Goal: Information Seeking & Learning: Learn about a topic

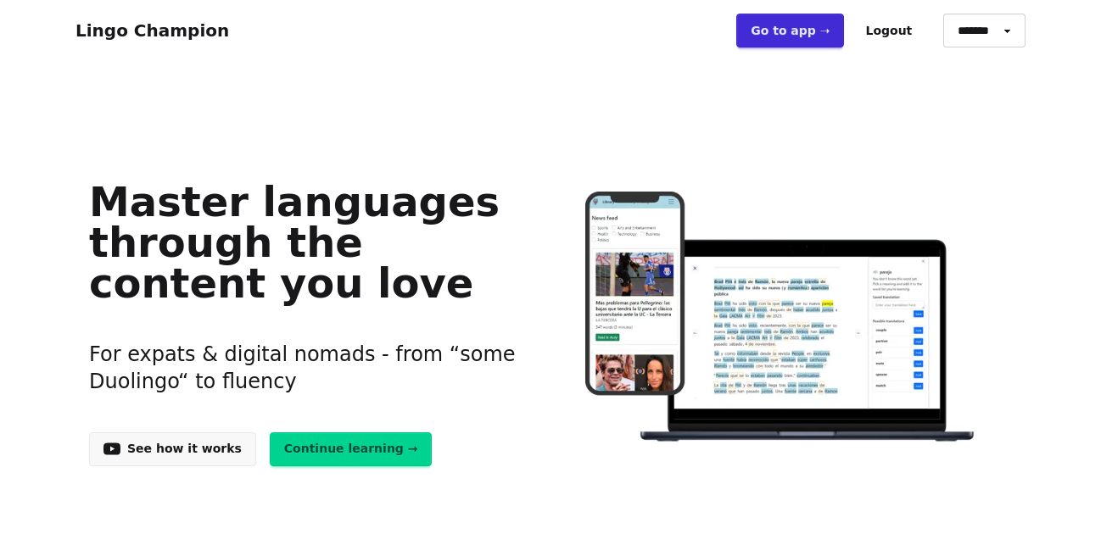
click at [304, 451] on link "Continue learning →" at bounding box center [351, 450] width 163 height 34
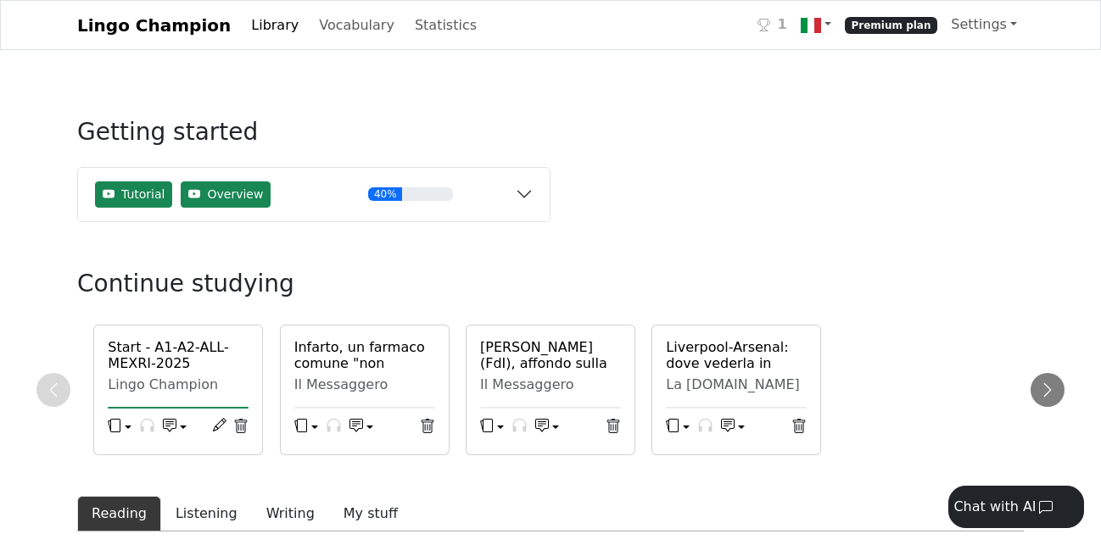
click at [128, 360] on h6 "Start - A1-A2-ALL-MEXRI-2025 (Unknown)" at bounding box center [178, 363] width 141 height 49
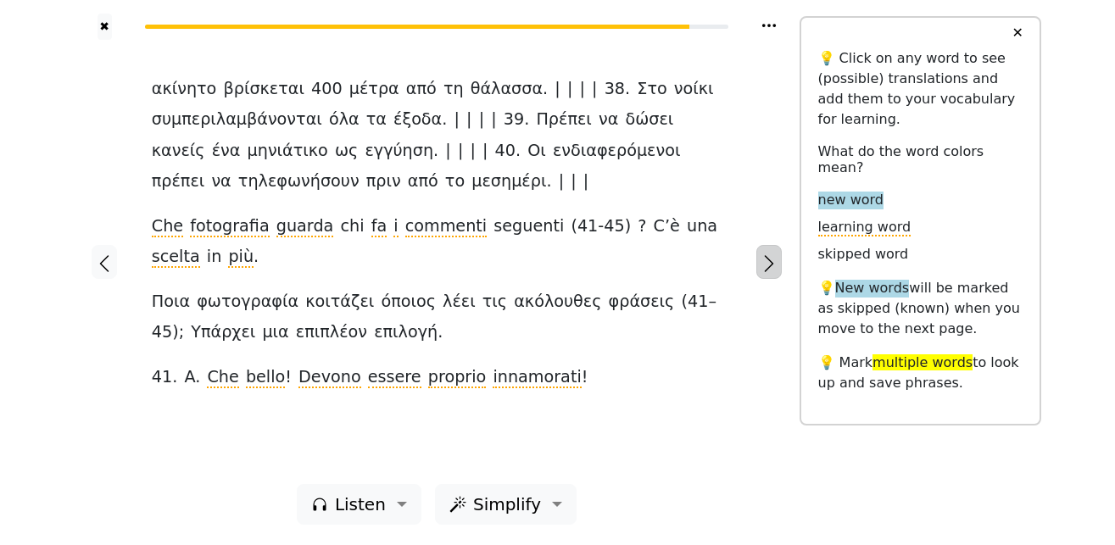
click at [767, 271] on icon "button" at bounding box center [769, 263] width 9 height 17
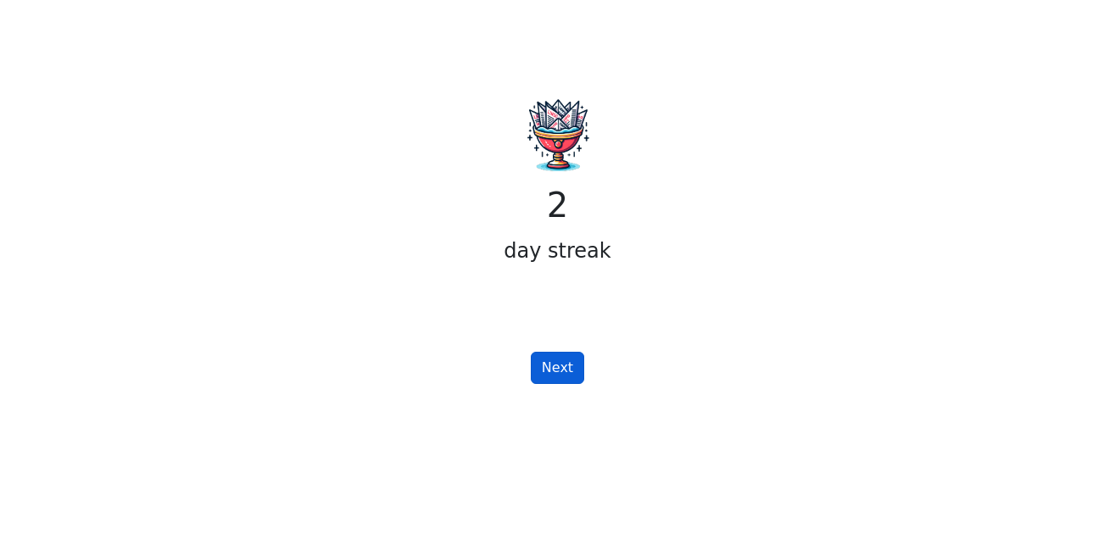
click at [569, 364] on button "Next" at bounding box center [557, 368] width 53 height 32
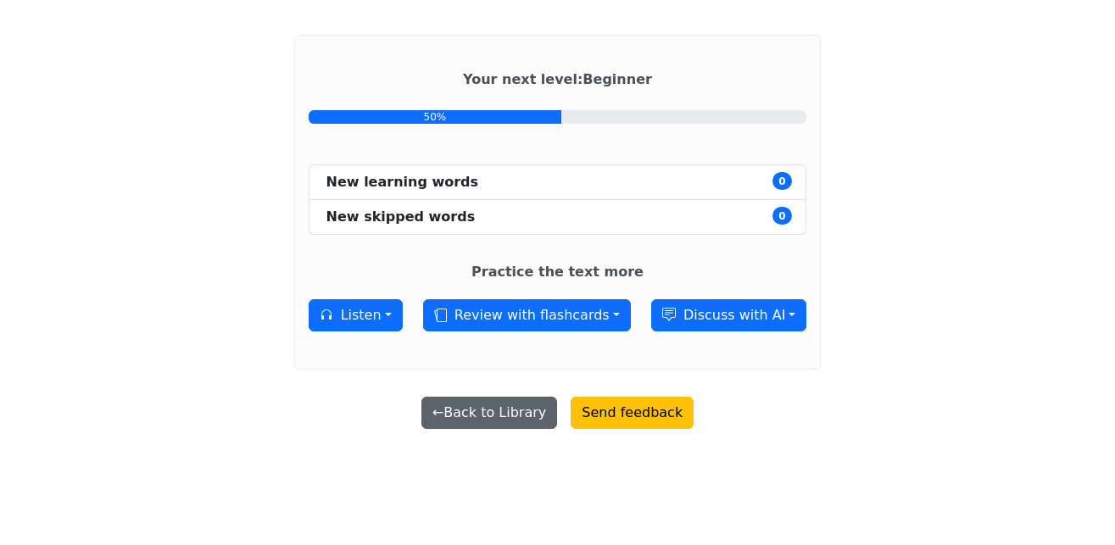
click at [534, 413] on button "← Back to Library" at bounding box center [490, 413] width 136 height 32
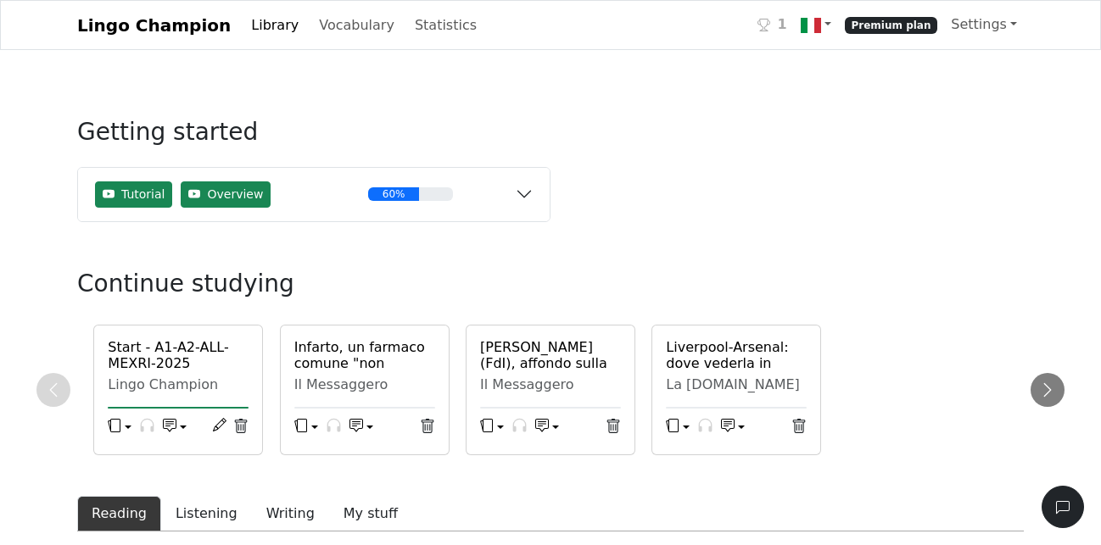
click at [164, 364] on h6 "Start - A1-A2-ALL-MEXRI-2025 (Unknown)" at bounding box center [178, 363] width 141 height 49
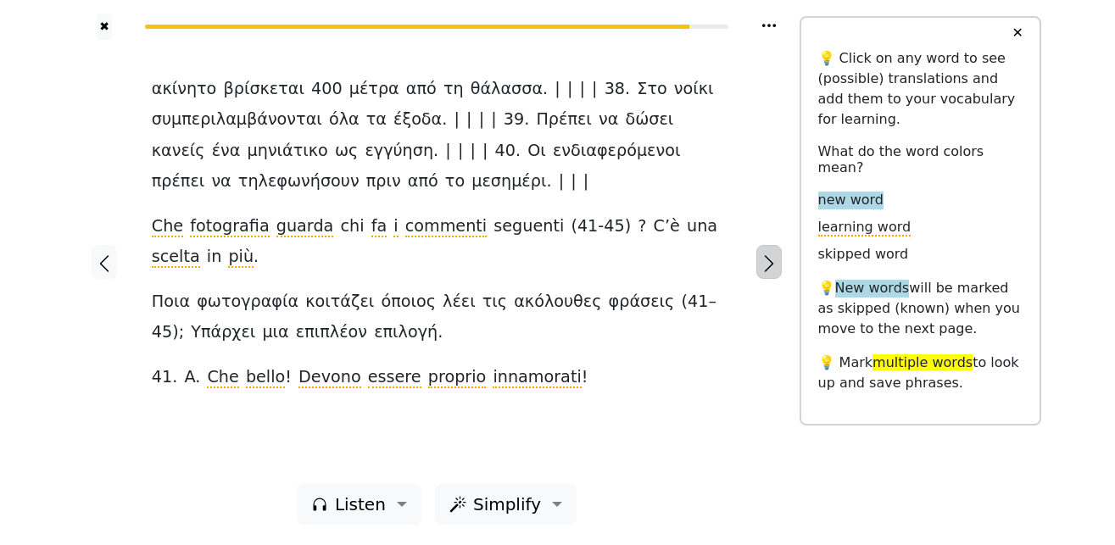
click at [768, 262] on icon "button" at bounding box center [769, 264] width 20 height 20
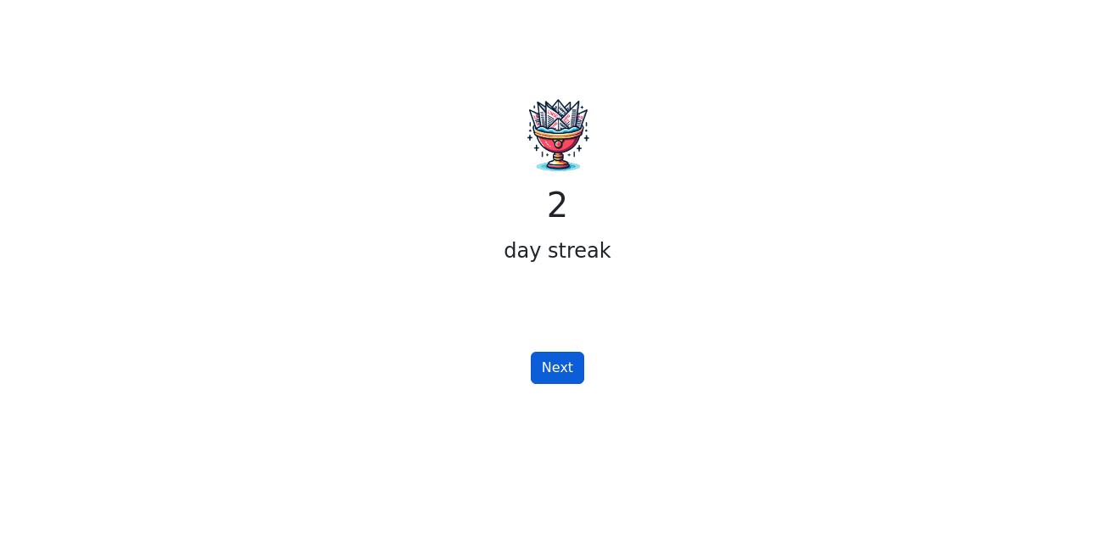
click at [563, 372] on button "Next" at bounding box center [557, 368] width 53 height 32
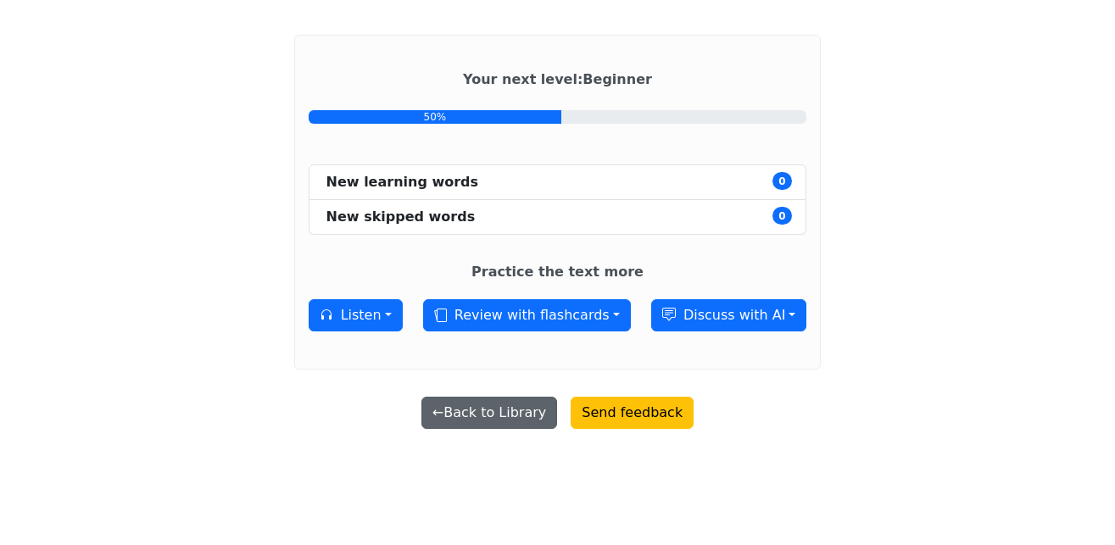
click at [530, 411] on button "← Back to Library" at bounding box center [490, 413] width 136 height 32
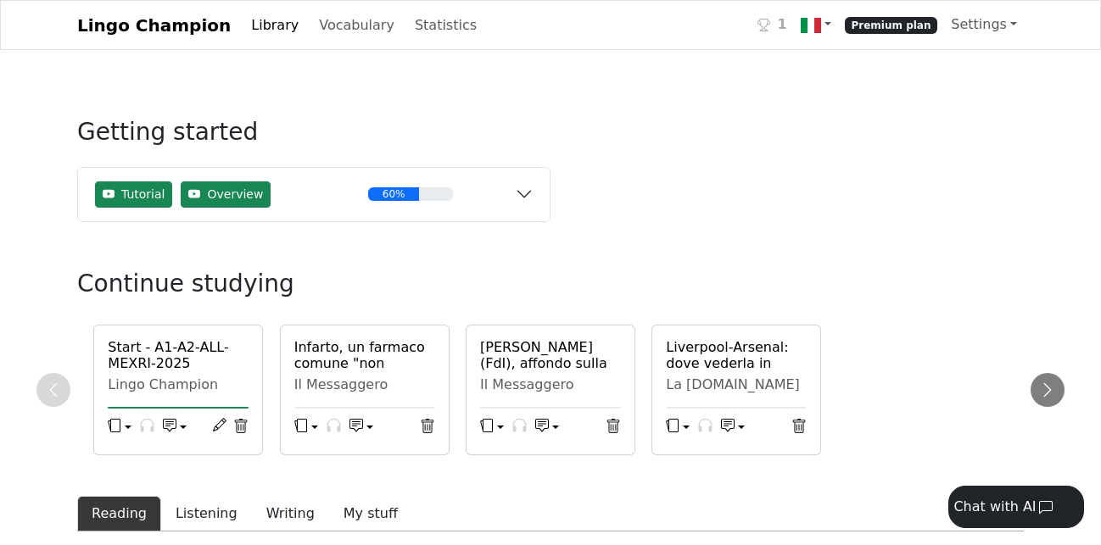
click at [162, 361] on h6 "Start - A1-A2-ALL-MEXRI-2025 (Unknown)" at bounding box center [178, 363] width 141 height 49
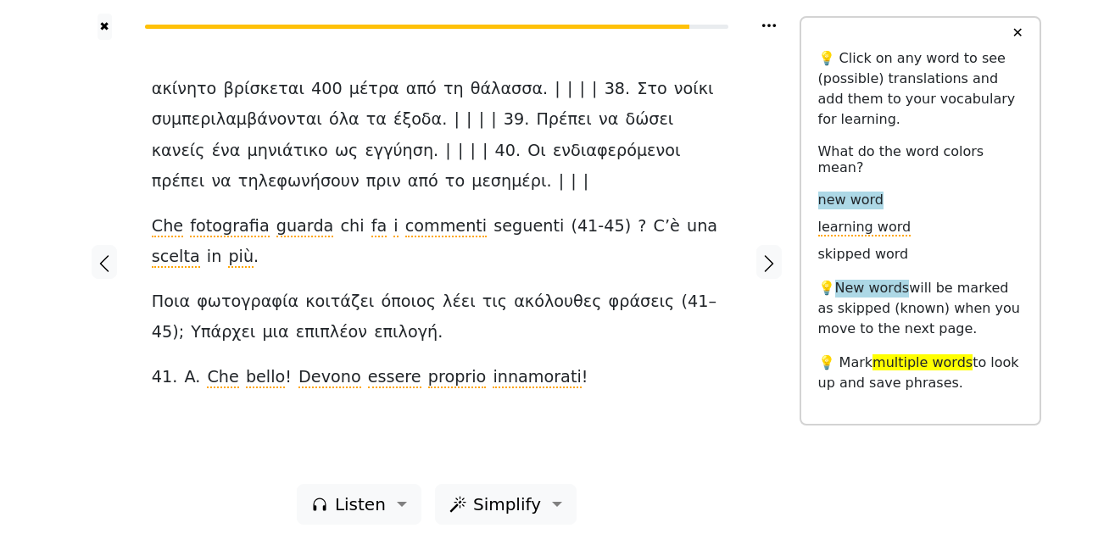
click at [768, 27] on icon at bounding box center [769, 25] width 17 height 17
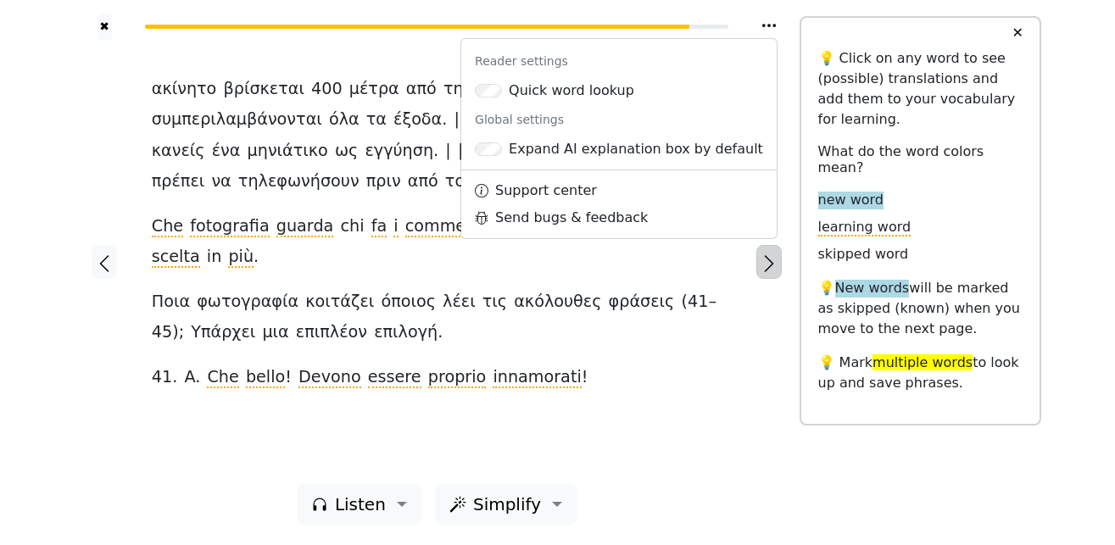
click at [766, 270] on icon "button" at bounding box center [769, 264] width 20 height 20
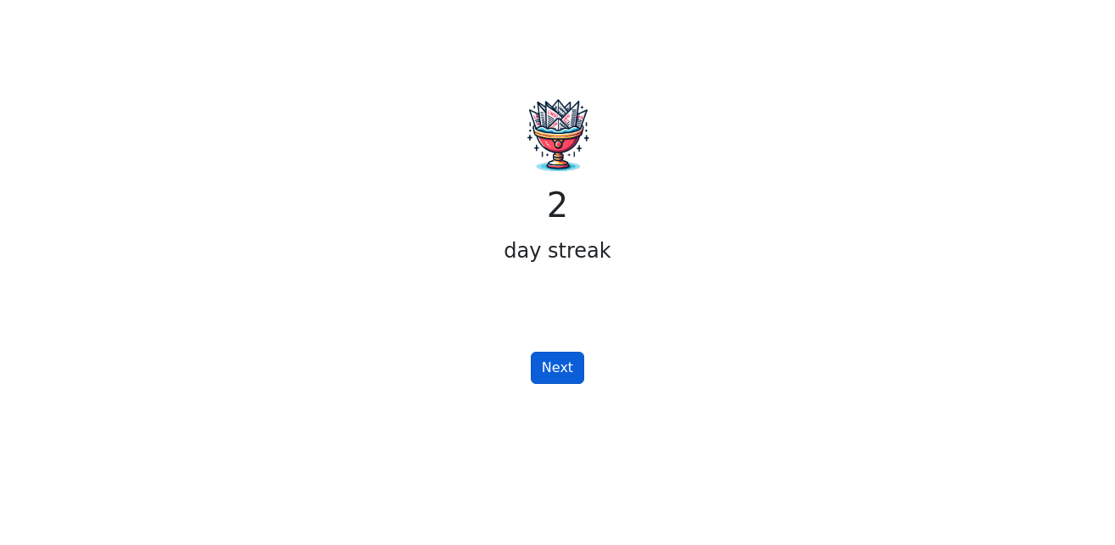
click at [562, 366] on button "Next" at bounding box center [557, 368] width 53 height 32
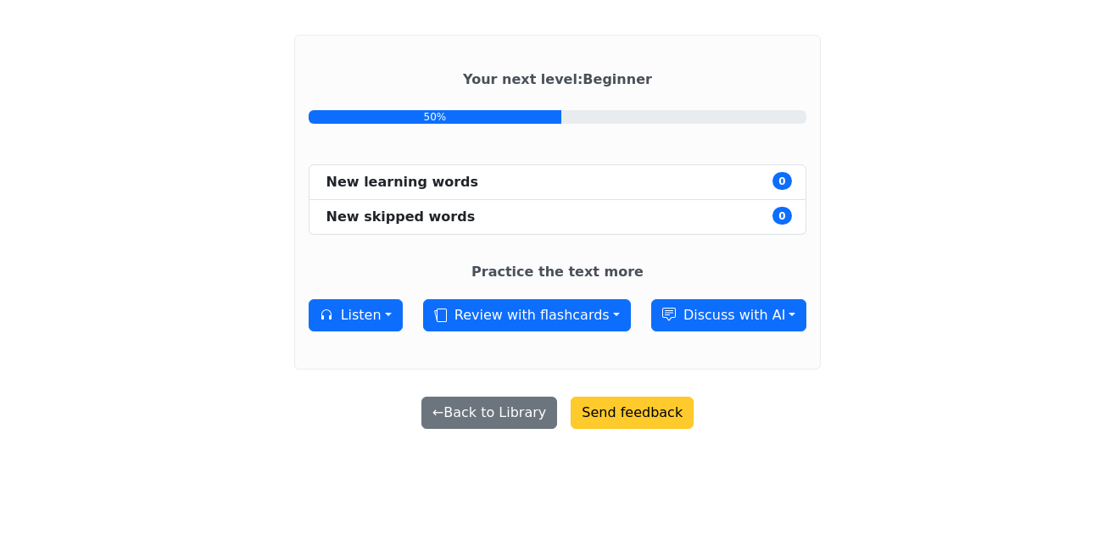
click at [630, 426] on button "Send feedback" at bounding box center [632, 413] width 123 height 32
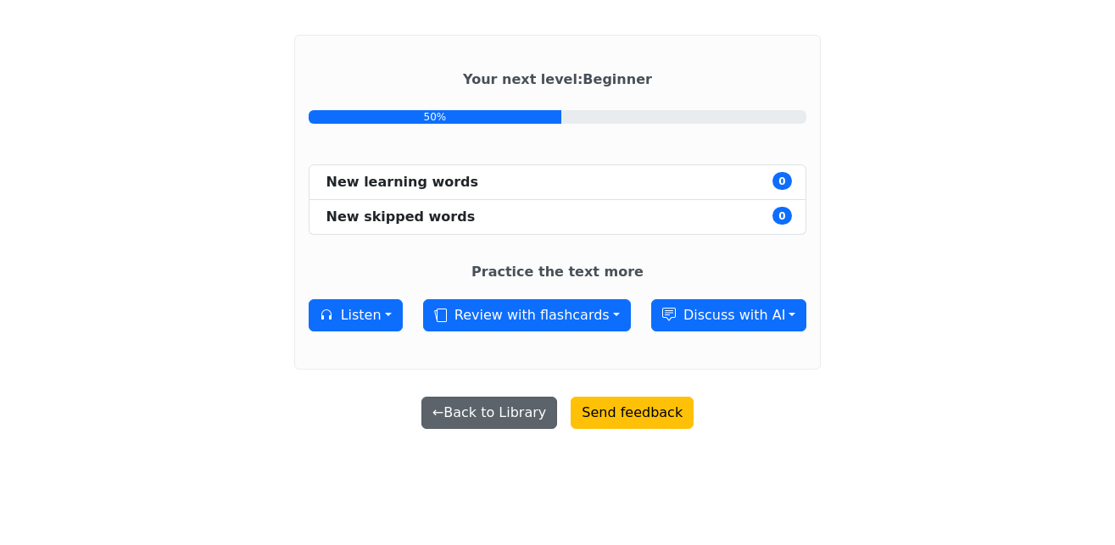
click at [534, 407] on button "← Back to Library" at bounding box center [490, 413] width 136 height 32
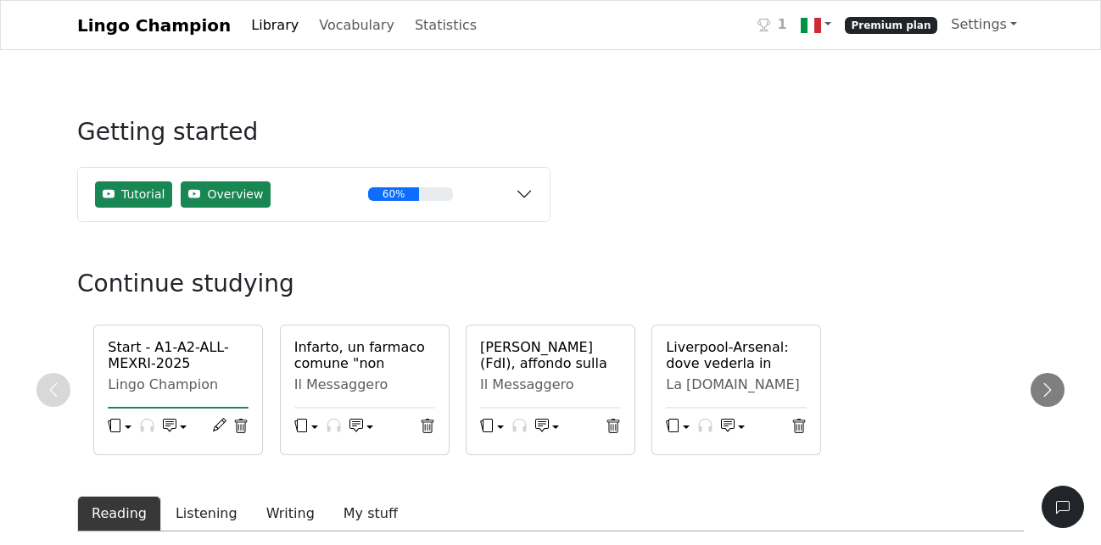
click at [166, 349] on h6 "Start - A1-A2-ALL-MEXRI-2025 (Unknown)" at bounding box center [178, 363] width 141 height 49
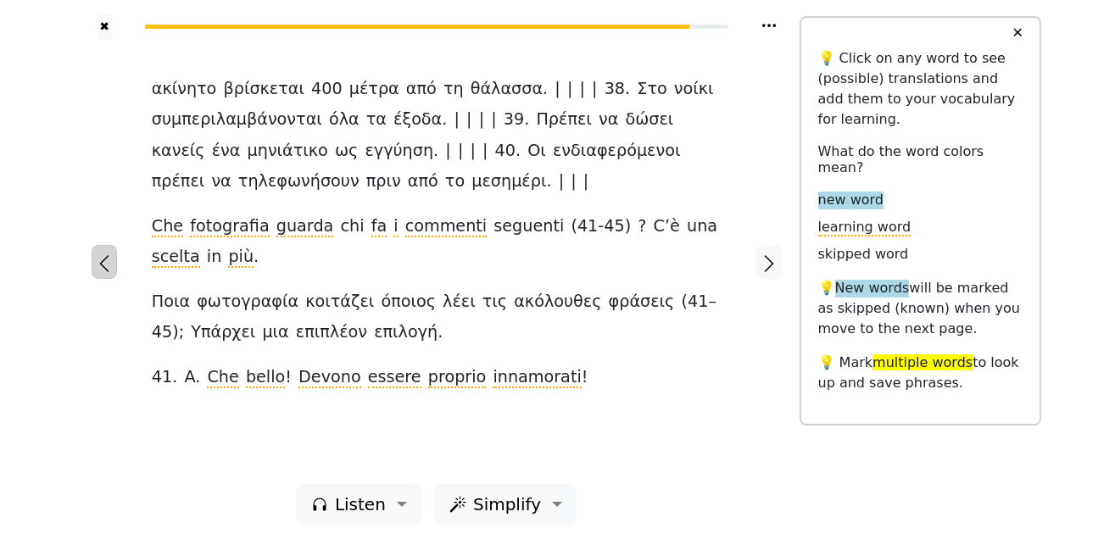
click at [104, 262] on icon "button" at bounding box center [104, 264] width 20 height 20
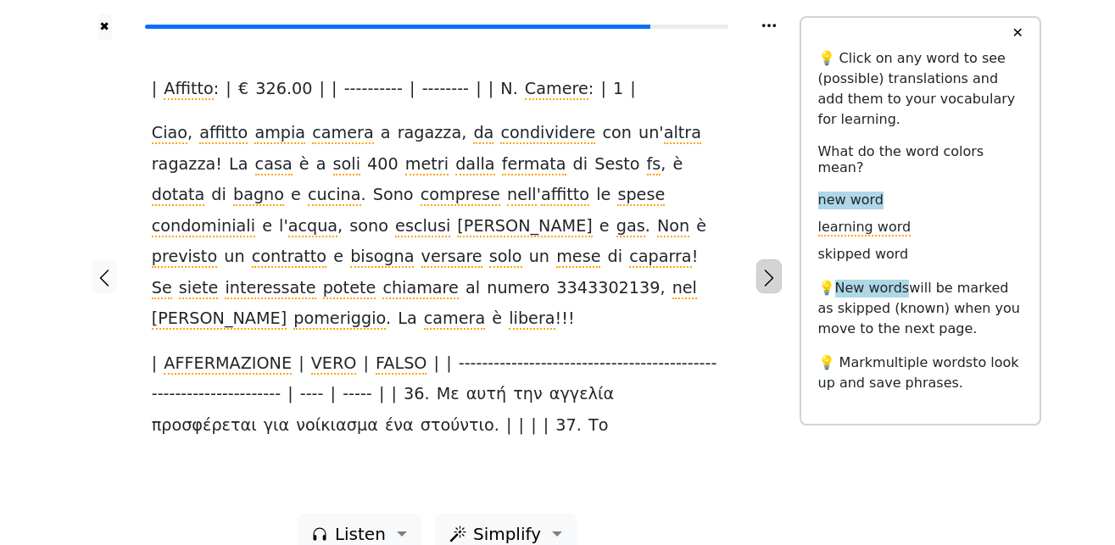
click at [771, 270] on icon "button" at bounding box center [769, 278] width 9 height 17
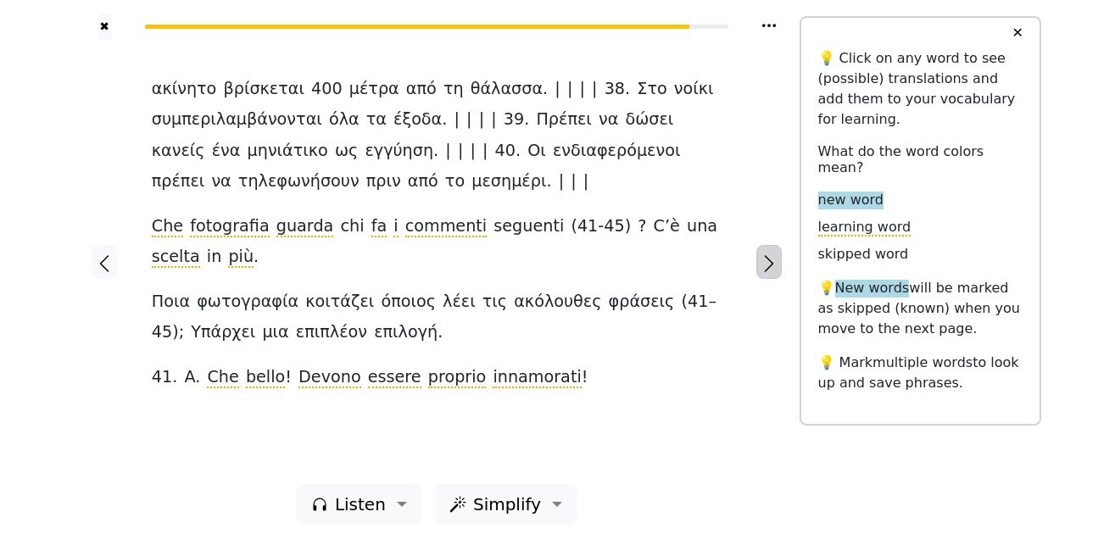
click at [771, 266] on icon "button" at bounding box center [769, 263] width 9 height 17
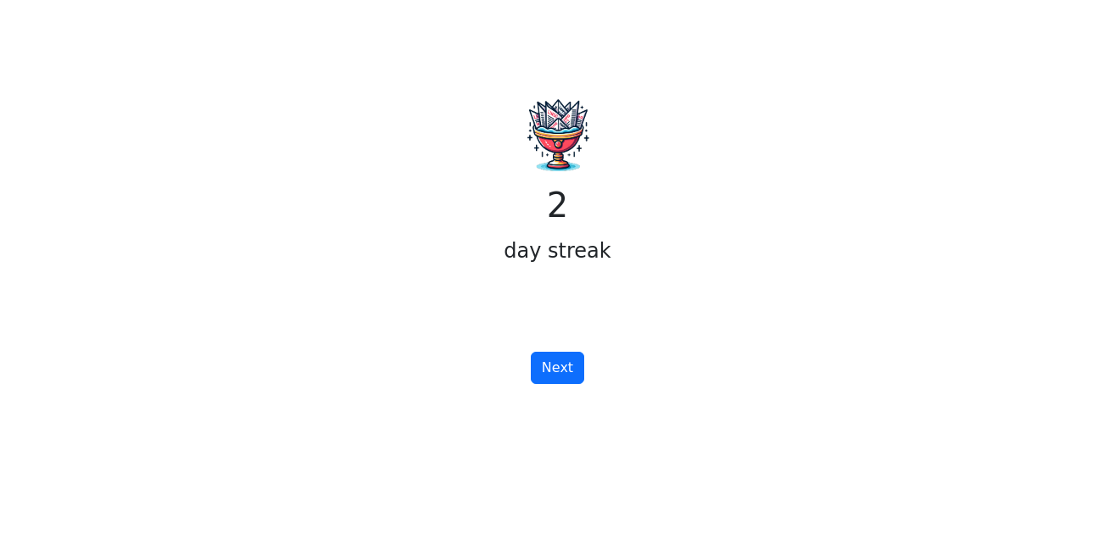
click at [550, 373] on button "Next" at bounding box center [557, 368] width 53 height 32
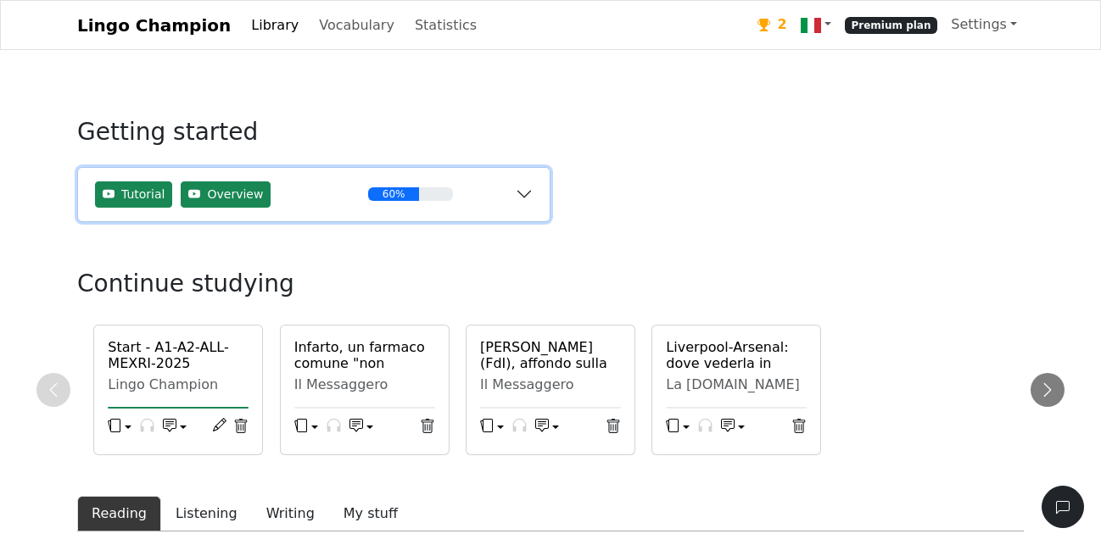
click at [523, 198] on button "Tutorial Overview 60%" at bounding box center [314, 194] width 472 height 53
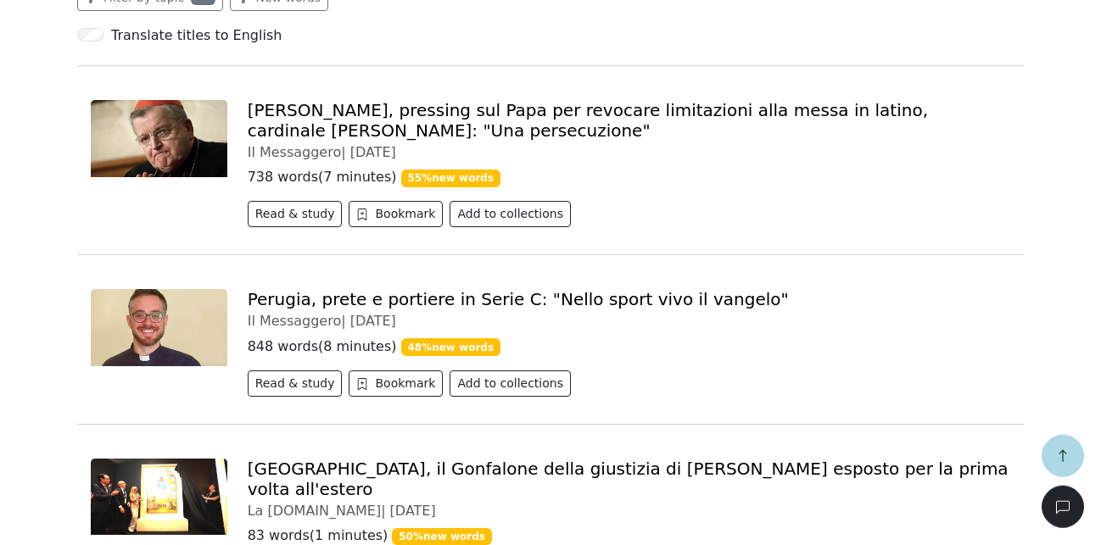
scroll to position [865, 0]
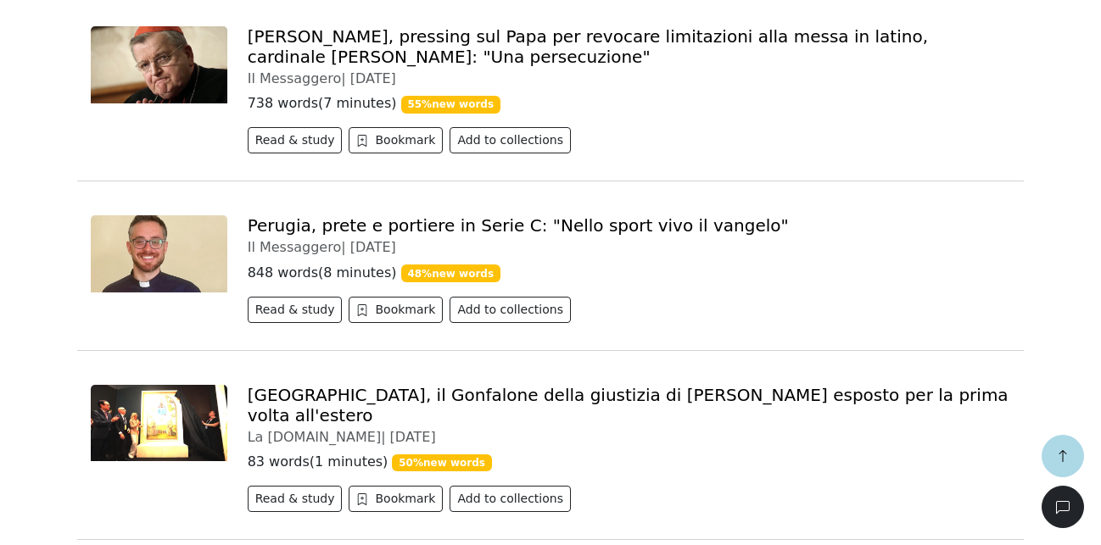
click at [405, 326] on div "Perugia, prete e portiere in Serie C: "Nello sport vivo il vangelo" Il Messagge…" at bounding box center [628, 272] width 783 height 114
drag, startPoint x: 411, startPoint y: 313, endPoint x: 435, endPoint y: 315, distance: 24.7
click at [411, 314] on button "Bookmark" at bounding box center [396, 310] width 94 height 26
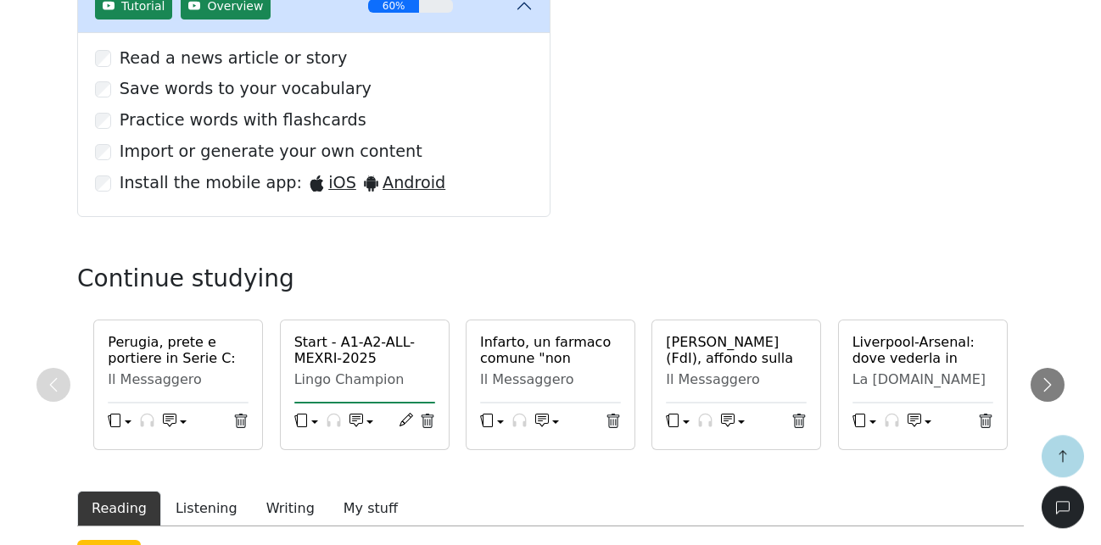
scroll to position [260, 0]
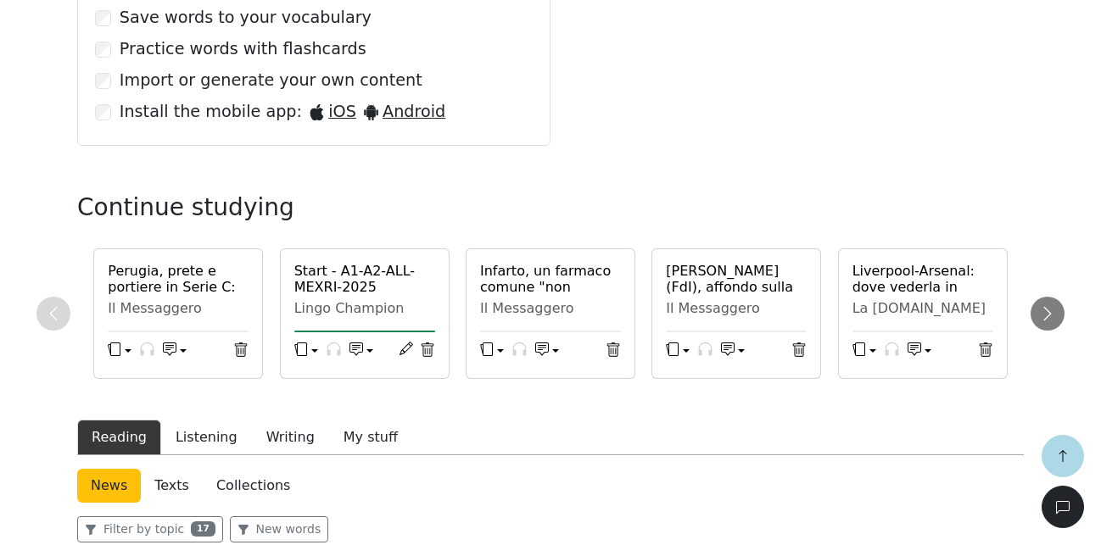
click at [332, 288] on h6 "Start - A1-A2-ALL-MEXRI-2025 (Unknown)" at bounding box center [364, 287] width 141 height 49
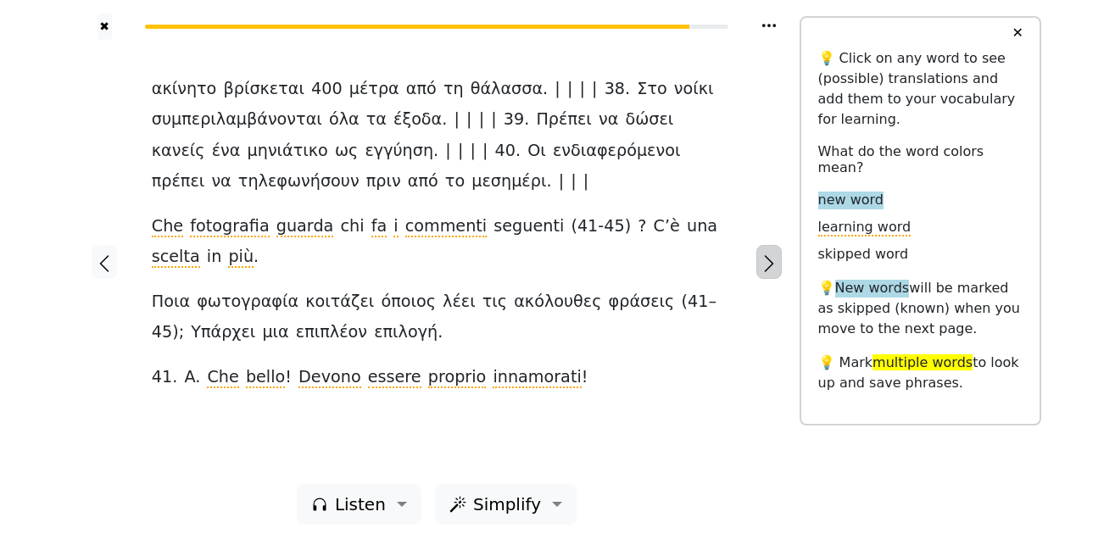
click at [768, 265] on icon "button" at bounding box center [769, 264] width 20 height 20
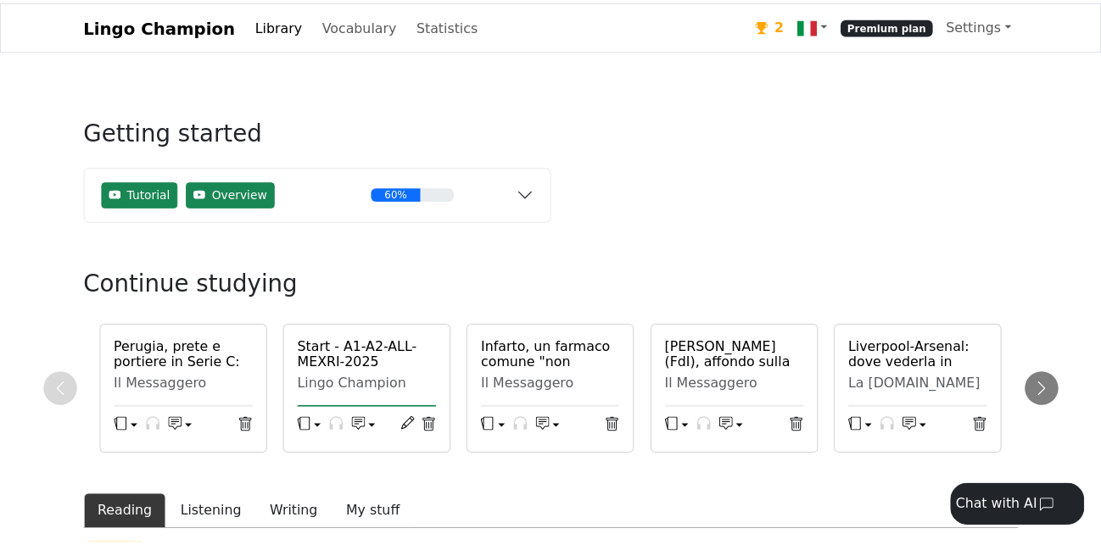
scroll to position [51, 0]
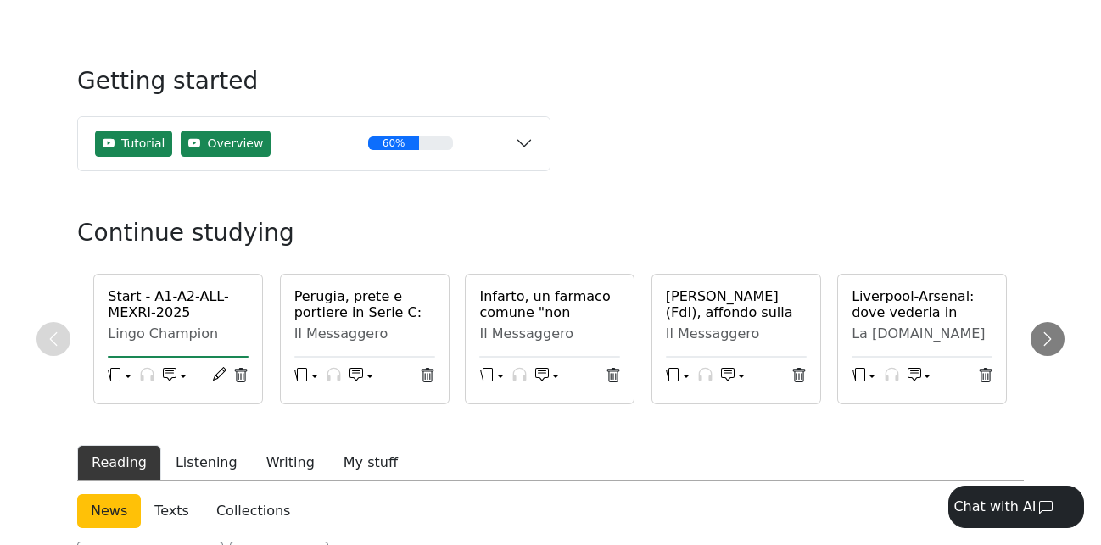
click at [133, 304] on h6 "Start - A1-A2-ALL-MEXRI-2025 (Unknown)" at bounding box center [178, 312] width 141 height 49
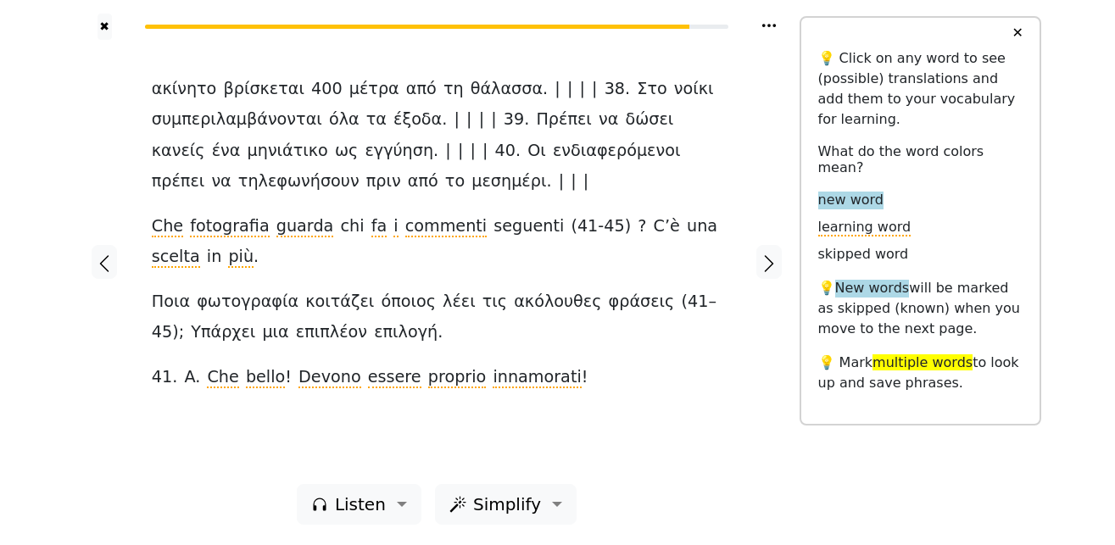
click at [766, 26] on icon at bounding box center [769, 25] width 17 height 17
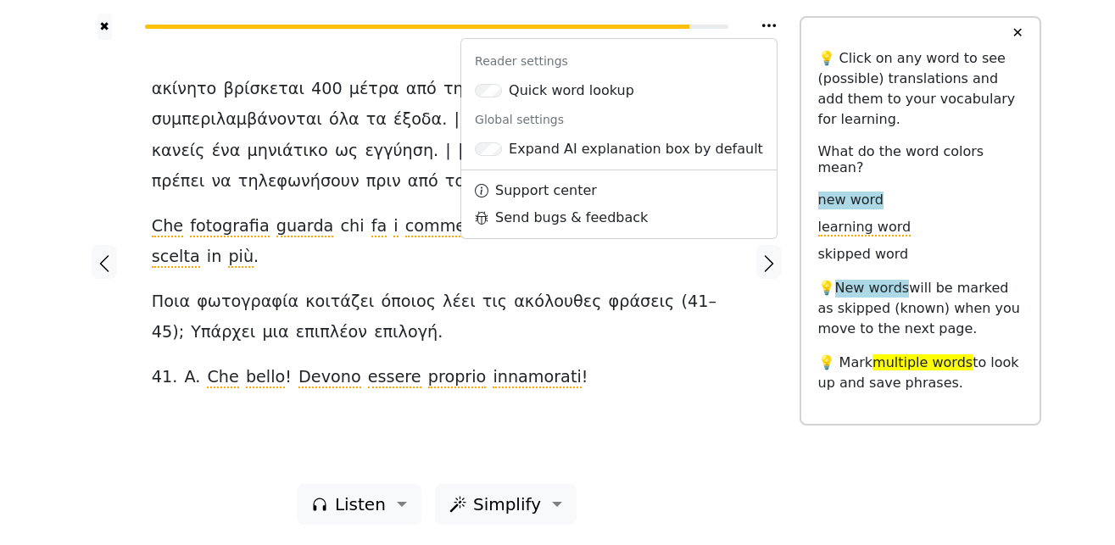
click at [721, 286] on div "ακίνητο βρίσκεται 400 μέτρα από τη θάλασσα . | | | | 38 . Στο νοίκι συμπεριλαμβ…" at bounding box center [437, 233] width 571 height 319
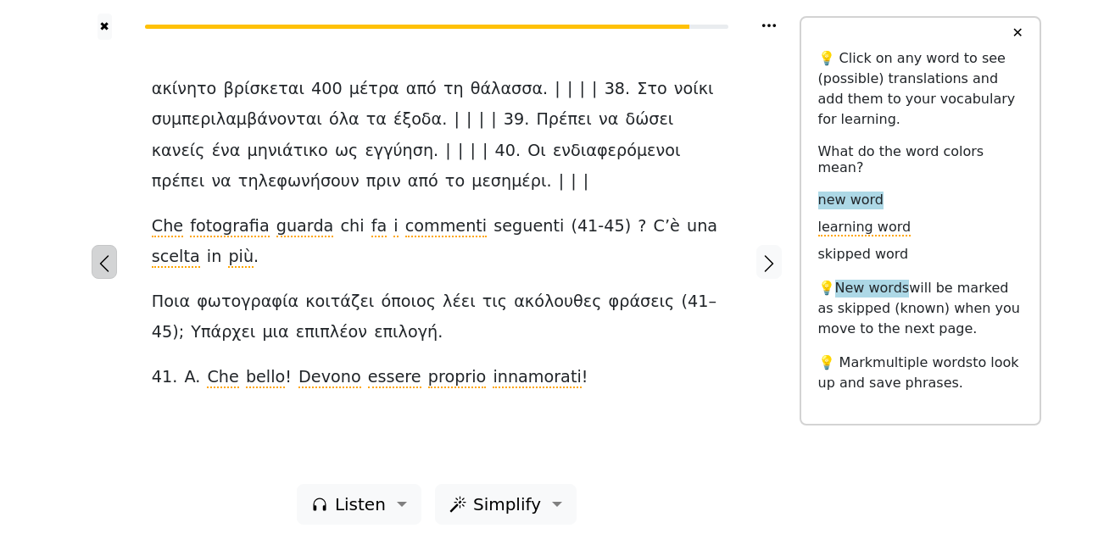
click at [106, 266] on icon "button" at bounding box center [104, 264] width 20 height 20
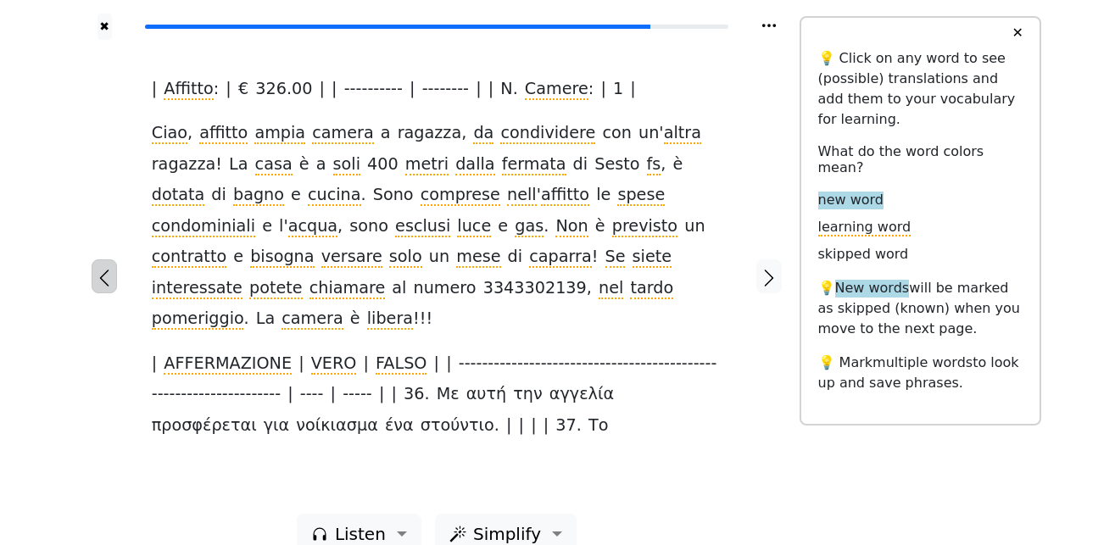
click at [106, 268] on icon "button" at bounding box center [104, 278] width 20 height 20
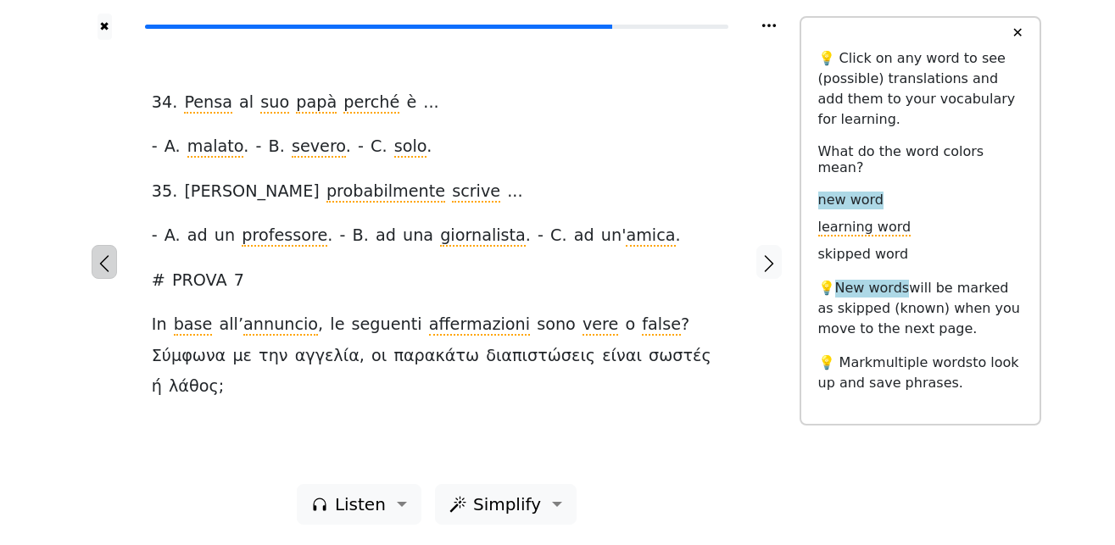
click at [107, 268] on icon "button" at bounding box center [104, 264] width 20 height 20
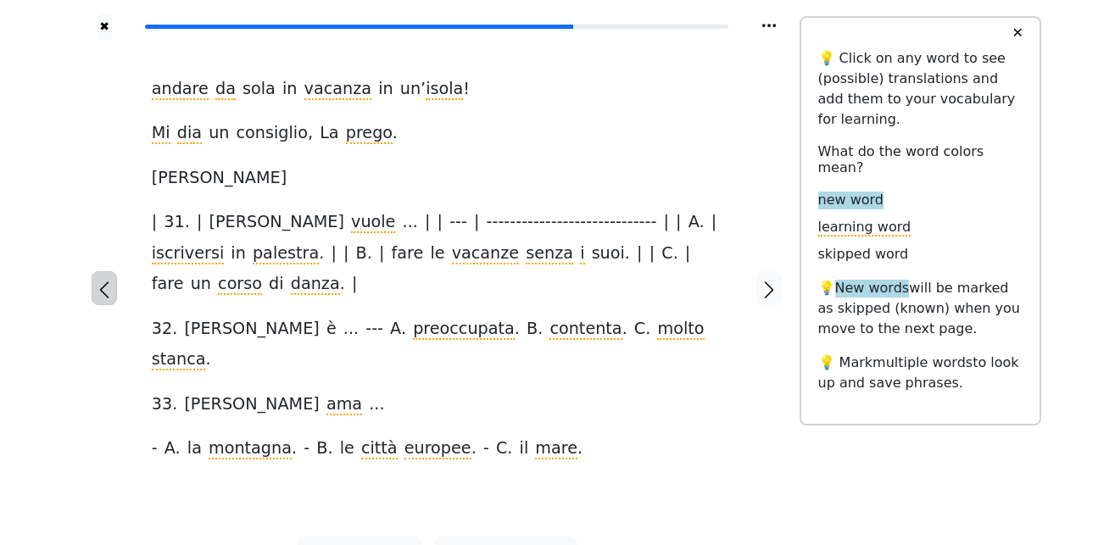
click at [107, 280] on icon "button" at bounding box center [104, 290] width 20 height 20
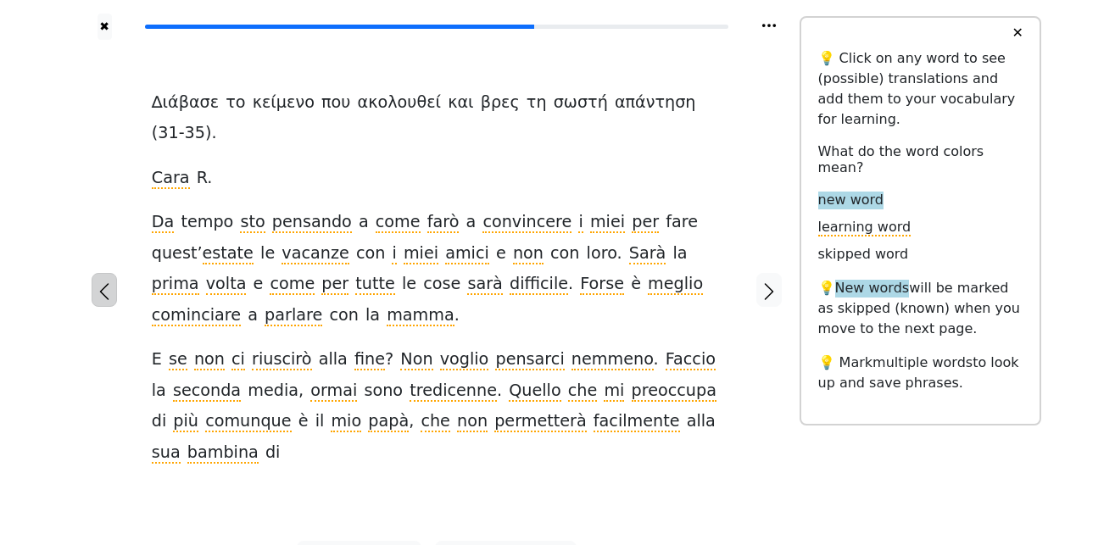
click at [107, 282] on icon "button" at bounding box center [104, 292] width 20 height 20
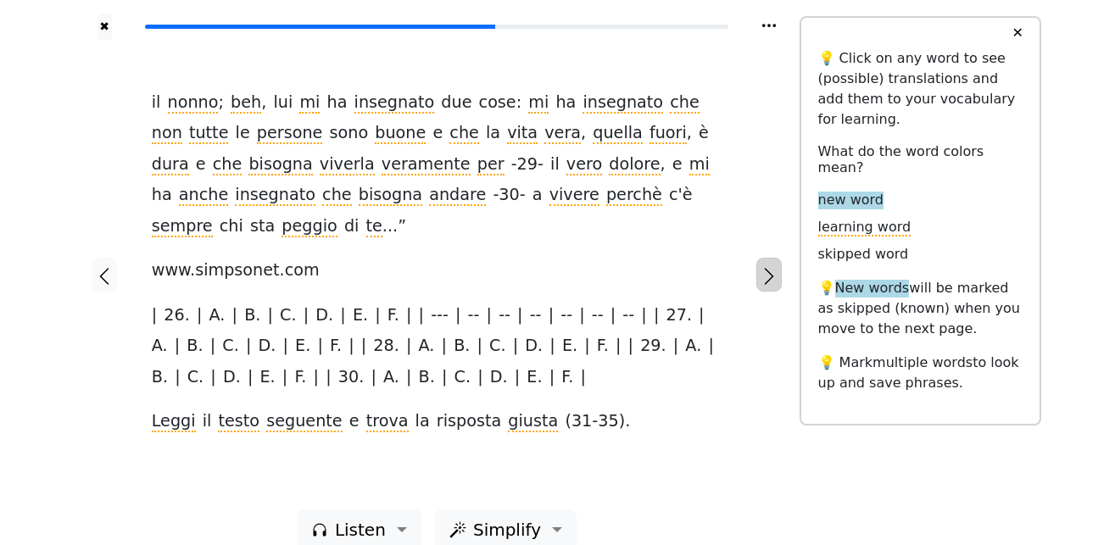
click at [763, 271] on icon "button" at bounding box center [769, 276] width 20 height 20
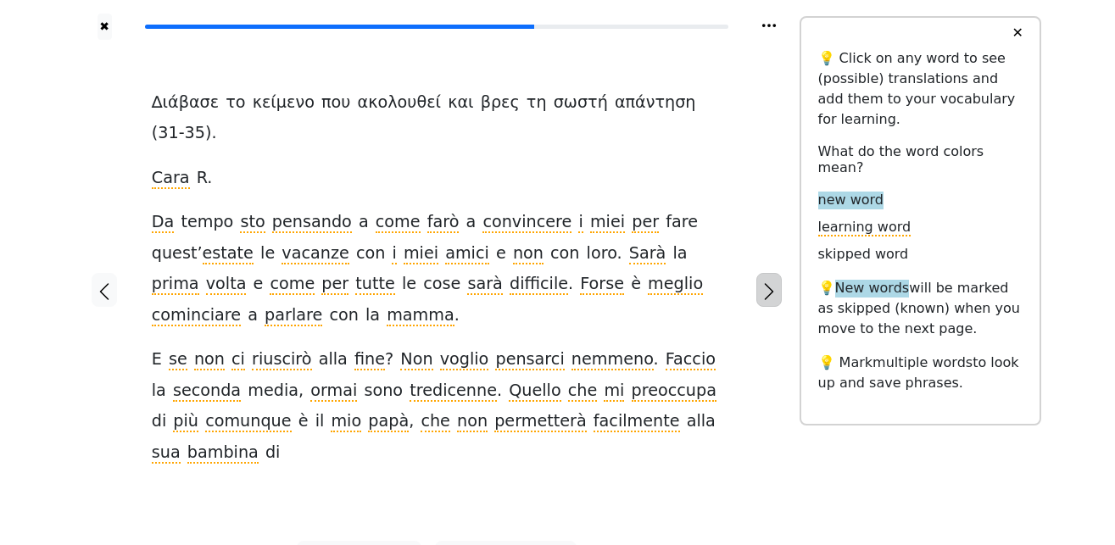
click at [763, 282] on icon "button" at bounding box center [769, 292] width 20 height 20
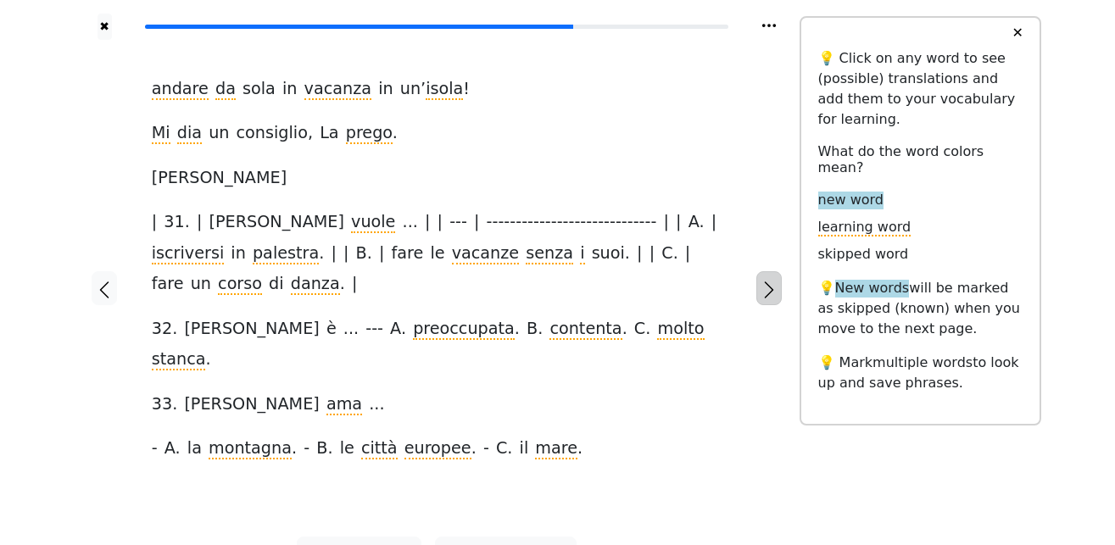
click at [763, 280] on icon "button" at bounding box center [769, 290] width 20 height 20
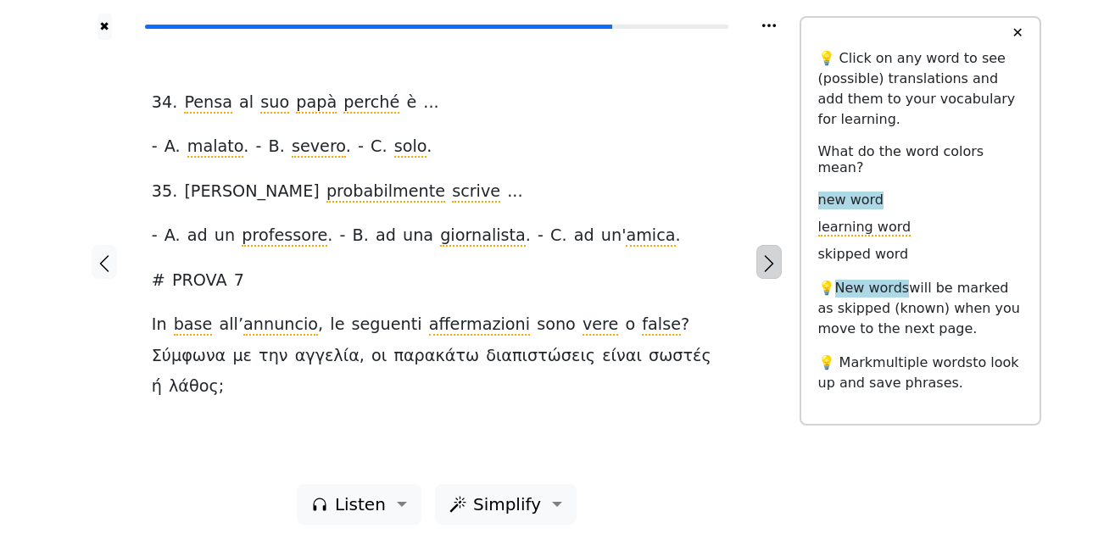
click at [763, 271] on icon "button" at bounding box center [769, 264] width 20 height 20
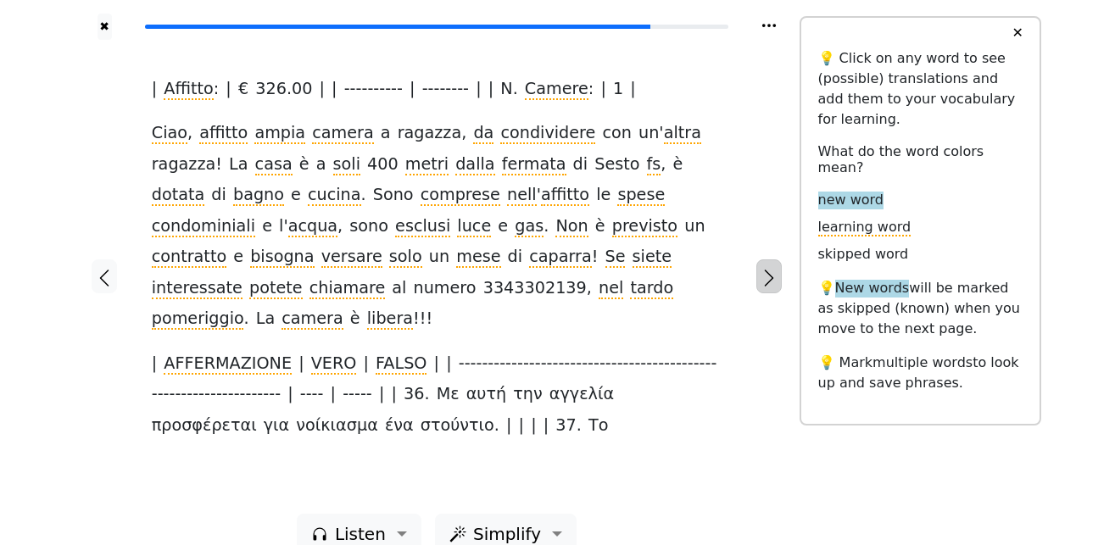
click at [769, 270] on icon "button" at bounding box center [769, 278] width 9 height 17
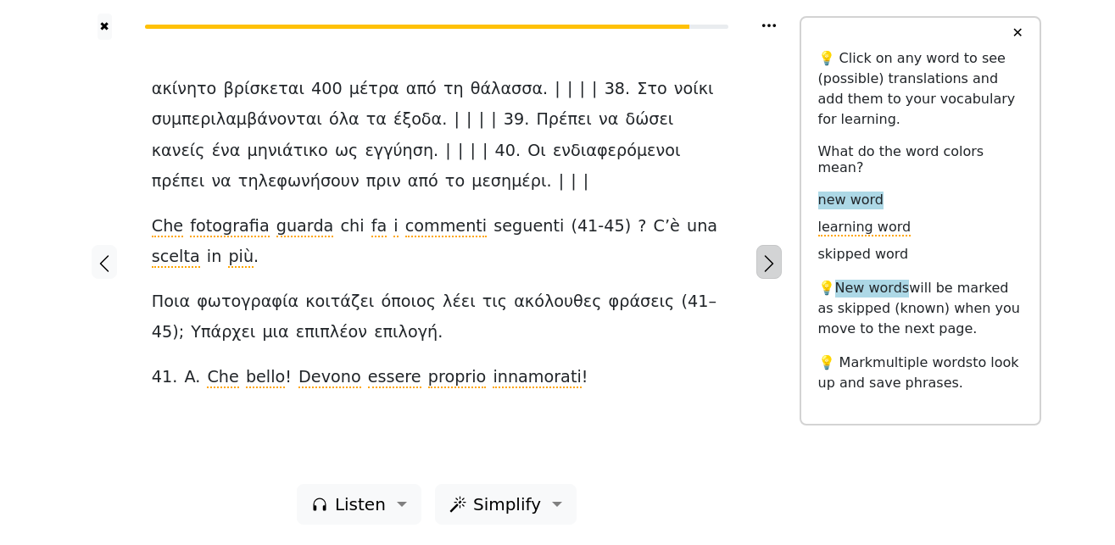
click at [769, 269] on icon "button" at bounding box center [769, 263] width 9 height 17
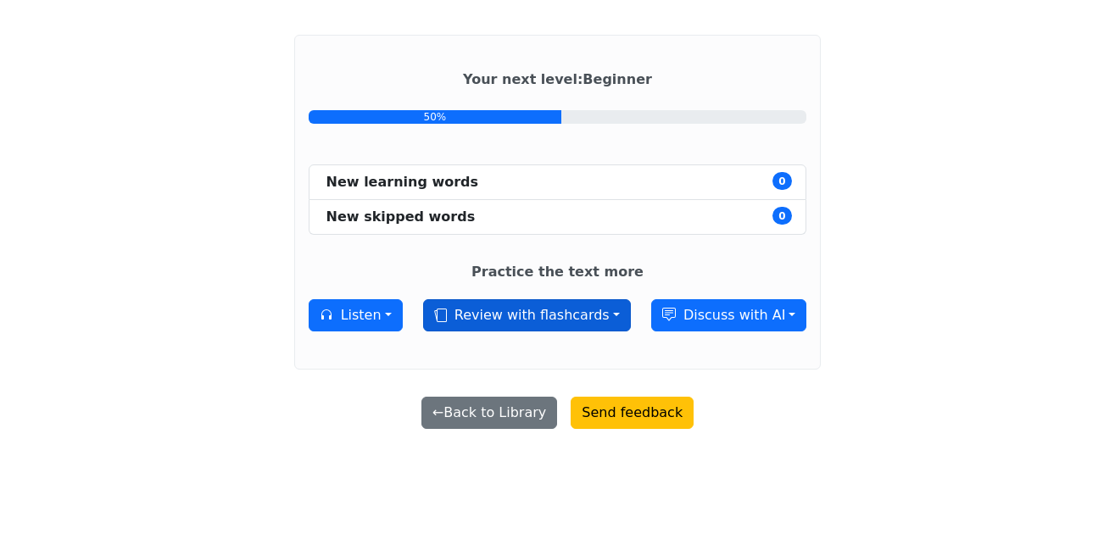
click at [520, 316] on button "Review with flashcards" at bounding box center [527, 315] width 208 height 32
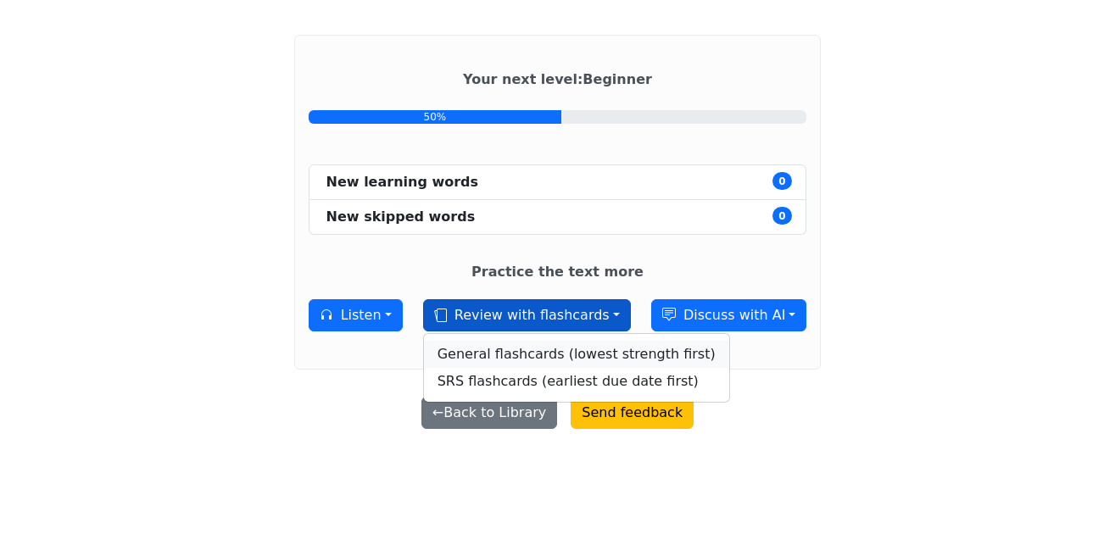
click at [533, 353] on link "General flashcards (lowest strength first)" at bounding box center [576, 354] width 305 height 27
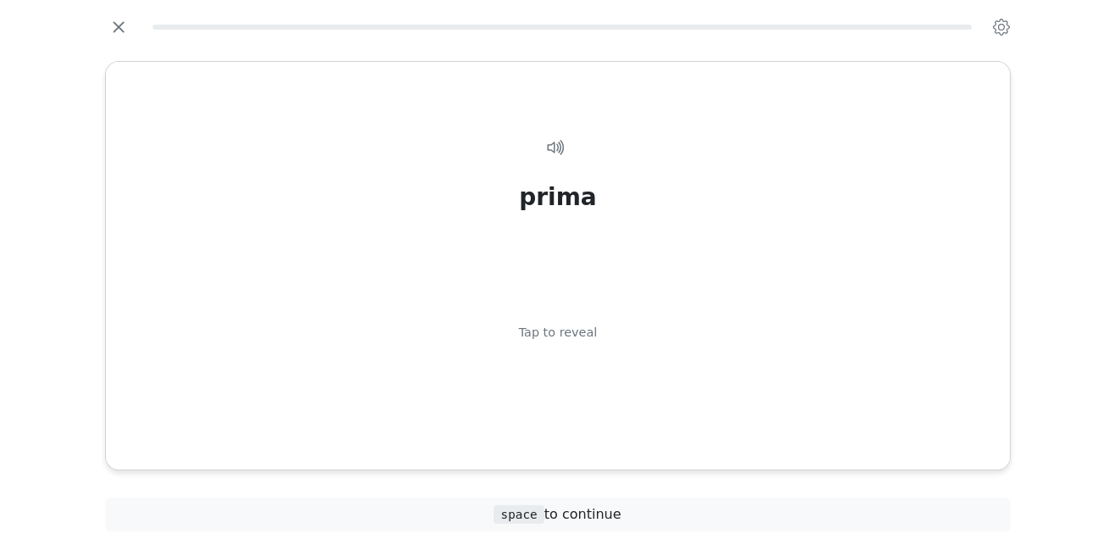
click at [595, 515] on span "space to continue" at bounding box center [557, 514] width 127 height 16
click at [524, 512] on span "space" at bounding box center [519, 515] width 50 height 19
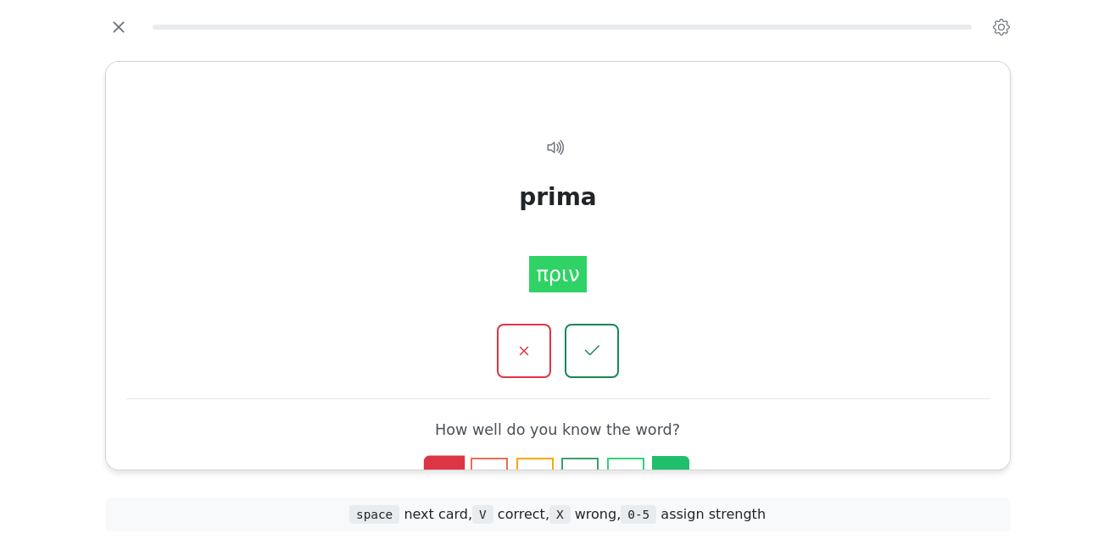
click at [673, 465] on button "5" at bounding box center [670, 476] width 37 height 41
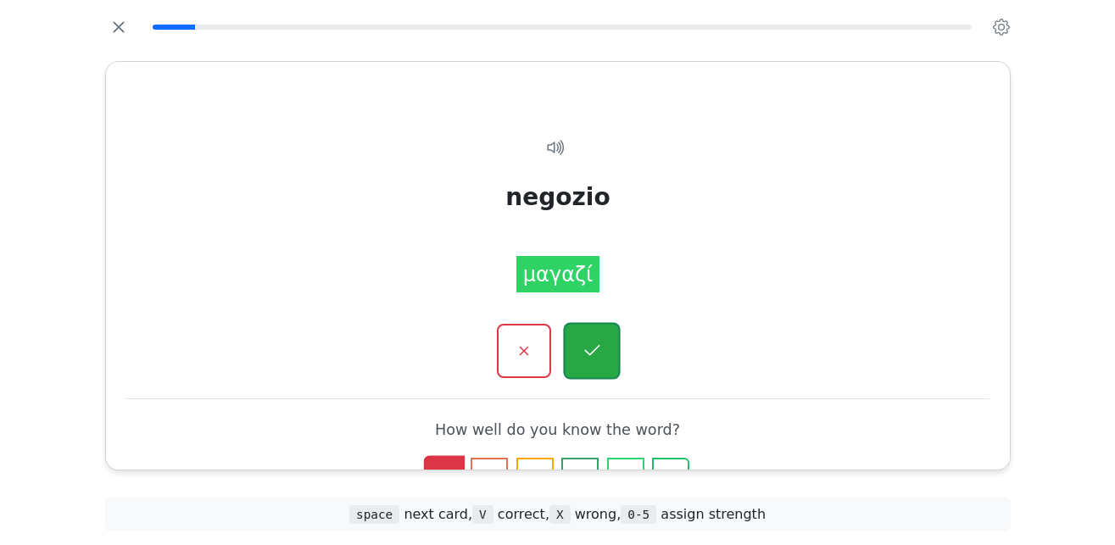
click at [605, 358] on button "button" at bounding box center [591, 350] width 57 height 57
